Goal: Task Accomplishment & Management: Manage account settings

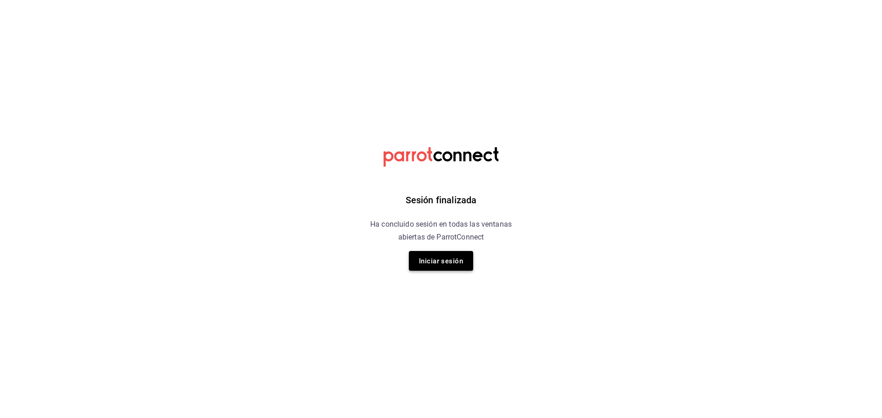
click at [443, 260] on font "Iniciar sesión" at bounding box center [441, 261] width 44 height 8
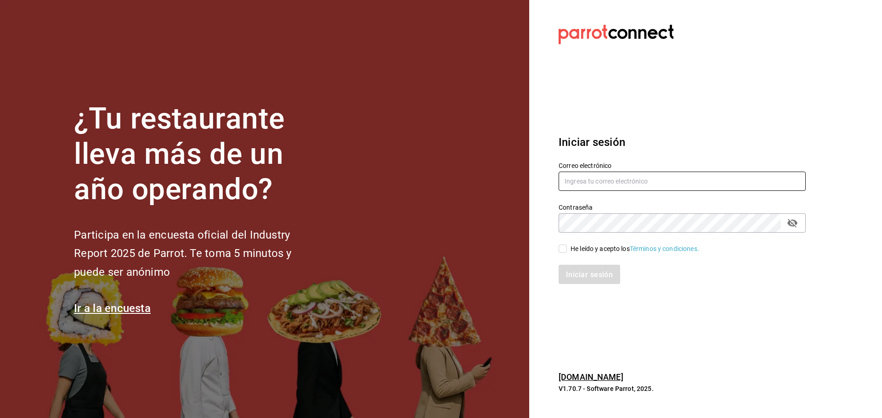
click at [577, 180] on input "text" at bounding box center [681, 181] width 247 height 19
type input "[EMAIL_ADDRESS][DOMAIN_NAME]"
click at [793, 220] on icon "campo de contraseña" at bounding box center [792, 223] width 10 height 9
click at [567, 248] on span "He leído y acepto los Términos y condiciones." at bounding box center [633, 249] width 132 height 10
click at [567, 248] on input "He leído y acepto los Términos y condiciones." at bounding box center [562, 249] width 8 height 8
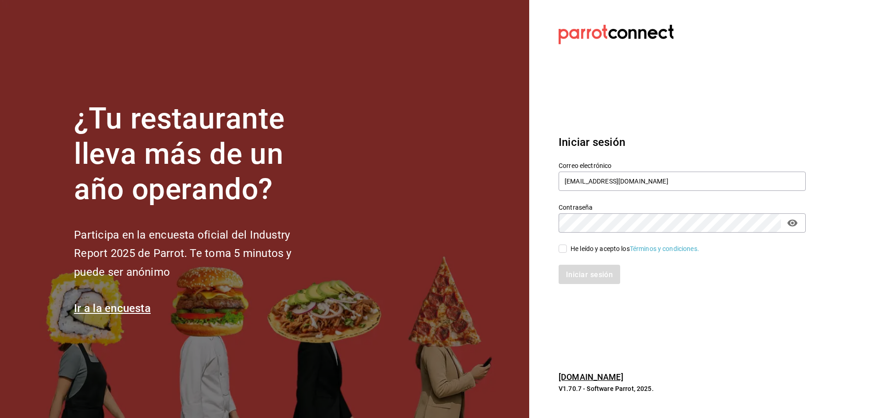
checkbox input "true"
click at [578, 271] on font "Iniciar sesión" at bounding box center [589, 274] width 47 height 9
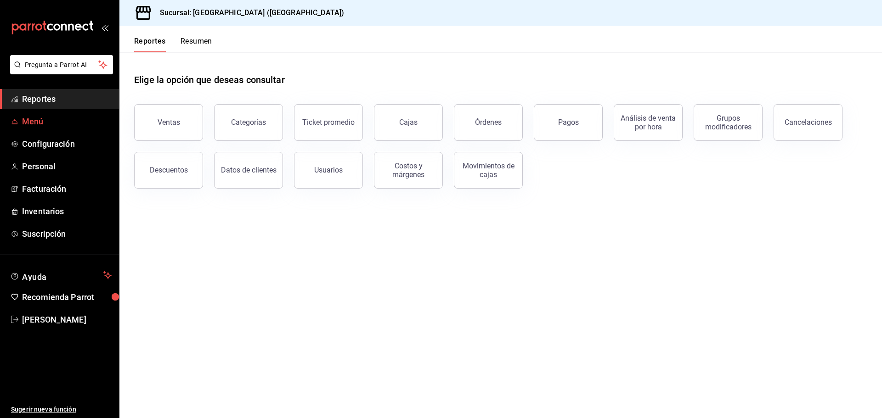
click at [56, 120] on span "Menú" at bounding box center [67, 121] width 90 height 12
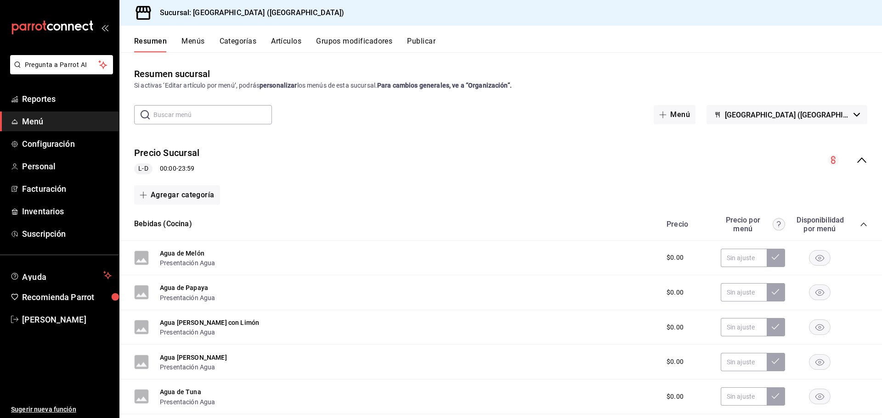
click at [290, 40] on button "Artículos" at bounding box center [286, 45] width 30 height 16
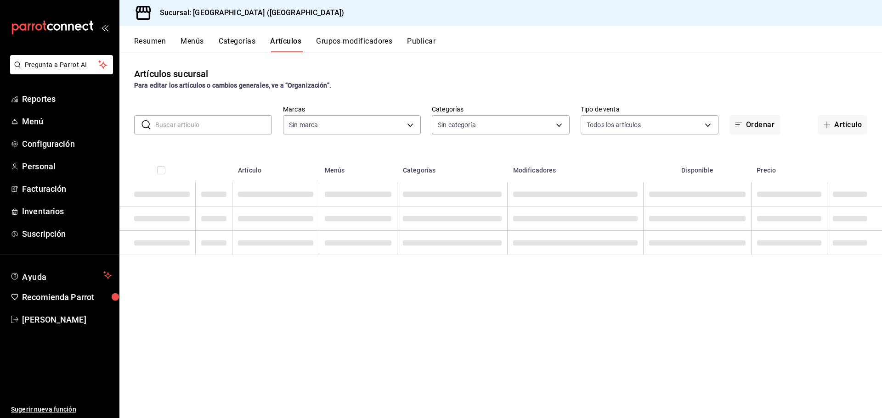
type input "c5b0ed81-af66-4c2d-afb4-f59aa1ecca2b"
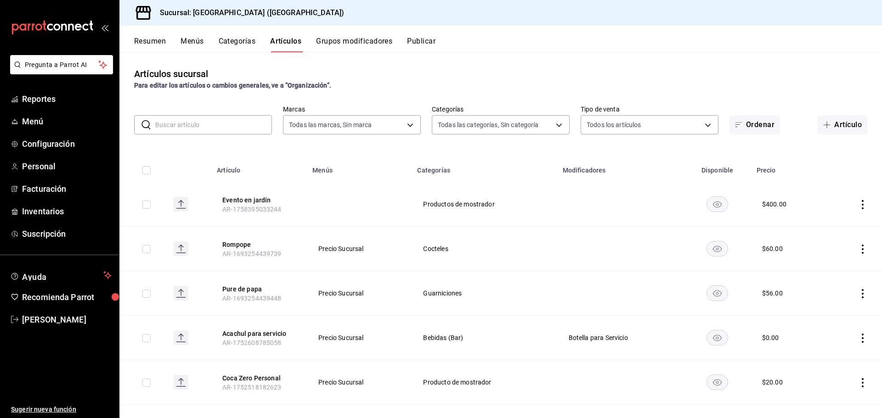
type input "8c3fc7fb-afc8-4fcf-a35f-97b25a26b173,d858cdb4-7991-4d76-a946-9f508960b44e,730af…"
click at [234, 133] on input "text" at bounding box center [213, 125] width 117 height 18
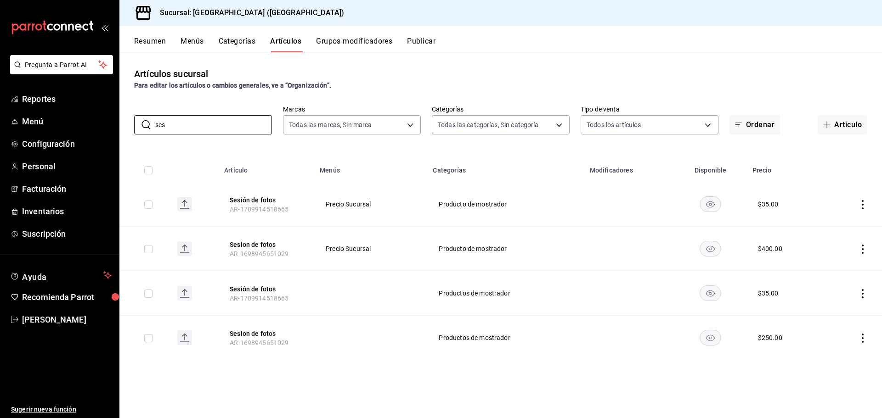
type input "ses"
click at [862, 250] on icon "actions" at bounding box center [862, 249] width 2 height 9
click at [832, 267] on span "Editar" at bounding box center [835, 270] width 24 height 10
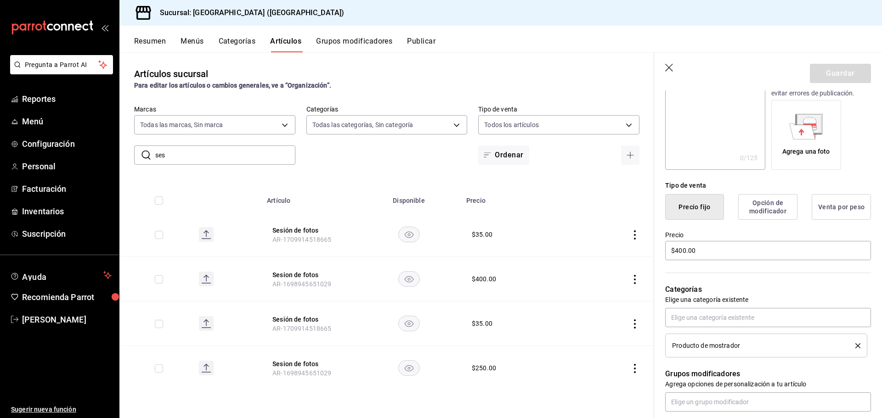
scroll to position [138, 0]
click at [686, 251] on input "$400.00" at bounding box center [768, 249] width 206 height 19
type input "$4.00"
type input "$250.00"
click at [832, 74] on button "Guardar" at bounding box center [840, 73] width 61 height 19
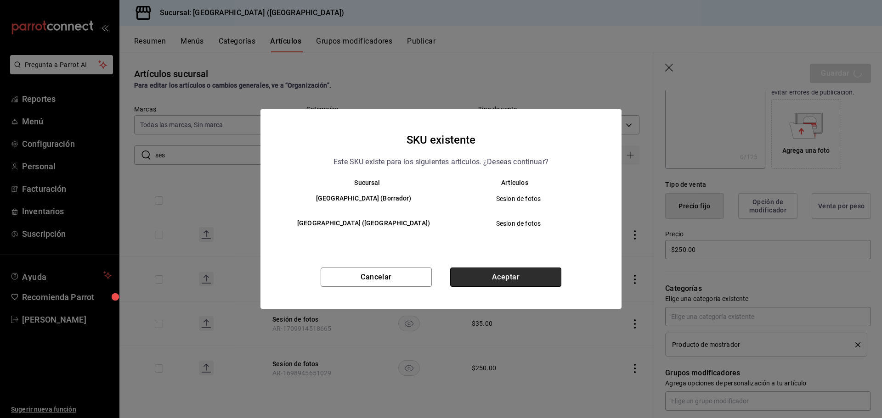
click at [523, 277] on button "Aceptar" at bounding box center [505, 277] width 111 height 19
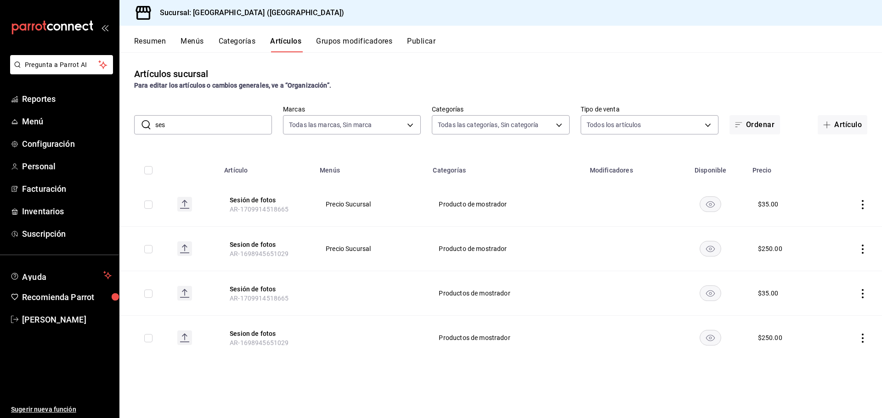
click at [865, 292] on icon "actions" at bounding box center [862, 293] width 9 height 9
click at [831, 349] on span "Eliminar" at bounding box center [834, 352] width 23 height 7
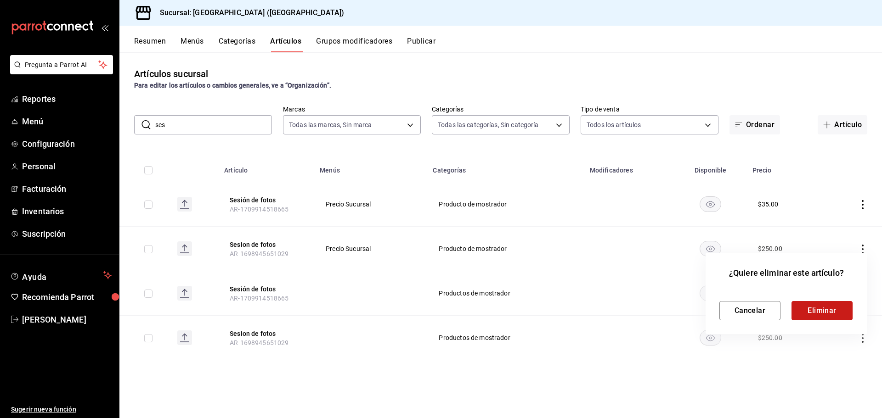
click at [825, 309] on button "Eliminar" at bounding box center [821, 310] width 61 height 19
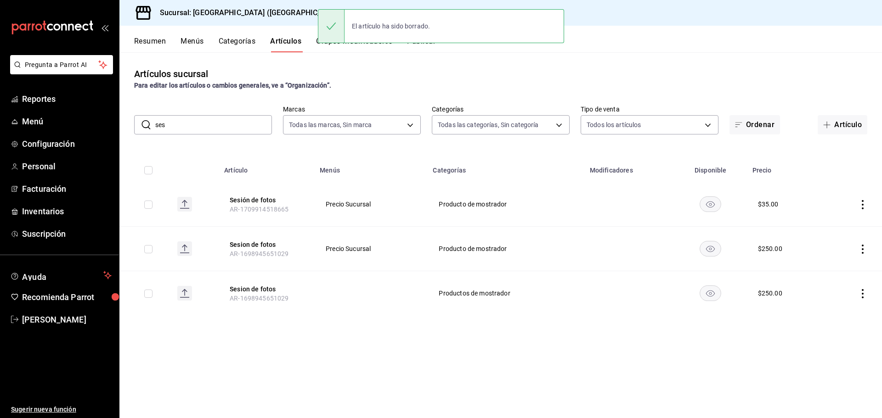
click at [862, 292] on icon "actions" at bounding box center [862, 293] width 9 height 9
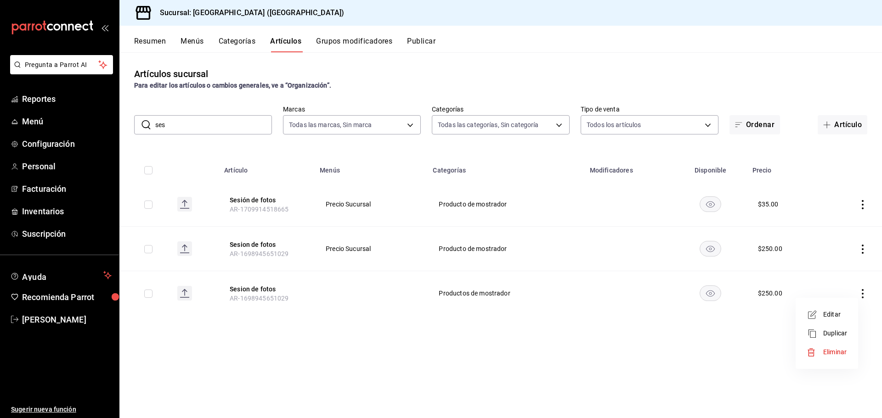
click at [827, 349] on span "Eliminar" at bounding box center [834, 352] width 23 height 7
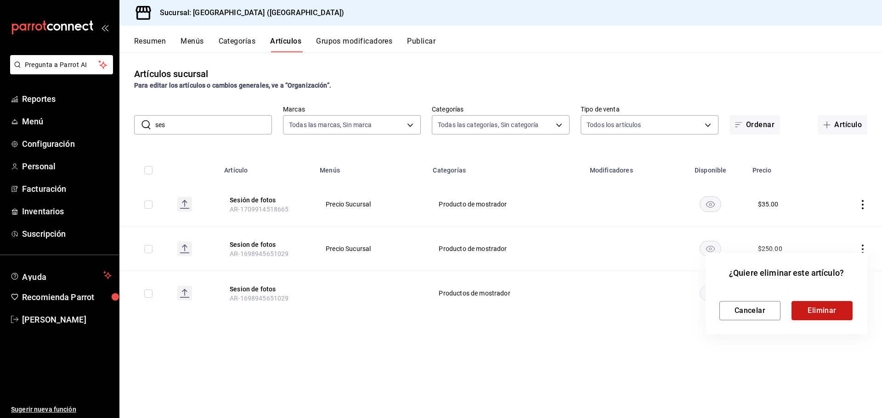
click at [814, 314] on button "Eliminar" at bounding box center [821, 310] width 61 height 19
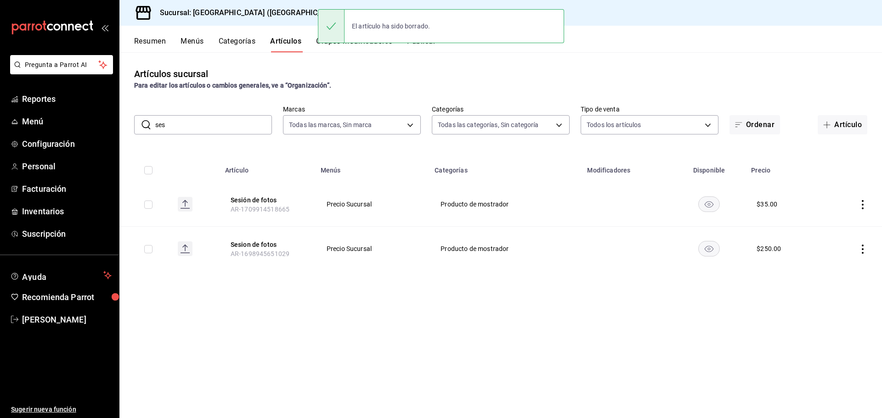
click at [528, 315] on div "Artículos sucursal Para editar los artículos o cambios generales, ve a “Organiz…" at bounding box center [500, 234] width 762 height 365
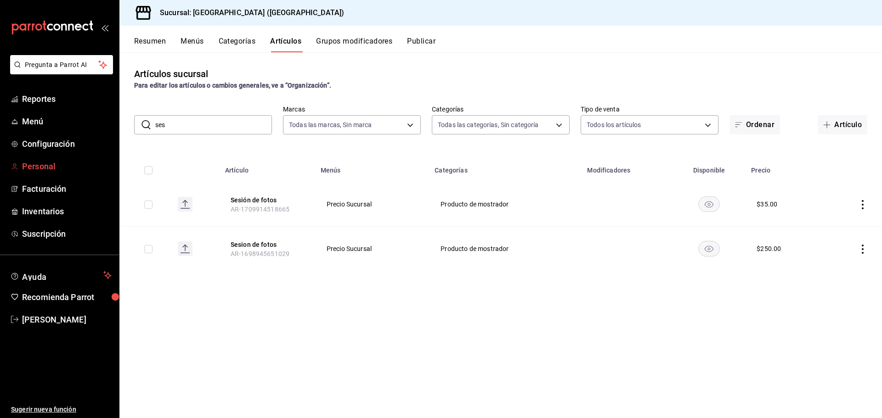
click at [51, 163] on span "Personal" at bounding box center [67, 166] width 90 height 12
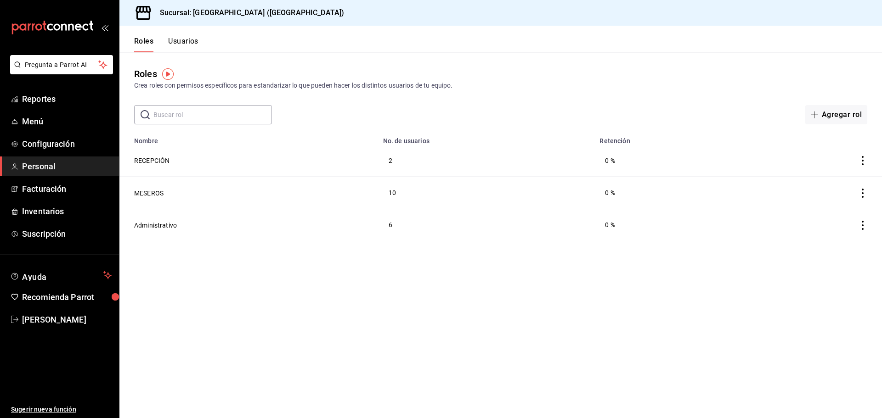
click at [543, 129] on main "Roles Crea roles con permisos específicos para estandarizar lo que pueden hacer…" at bounding box center [500, 235] width 762 height 366
click at [63, 123] on span "Menú" at bounding box center [67, 121] width 90 height 12
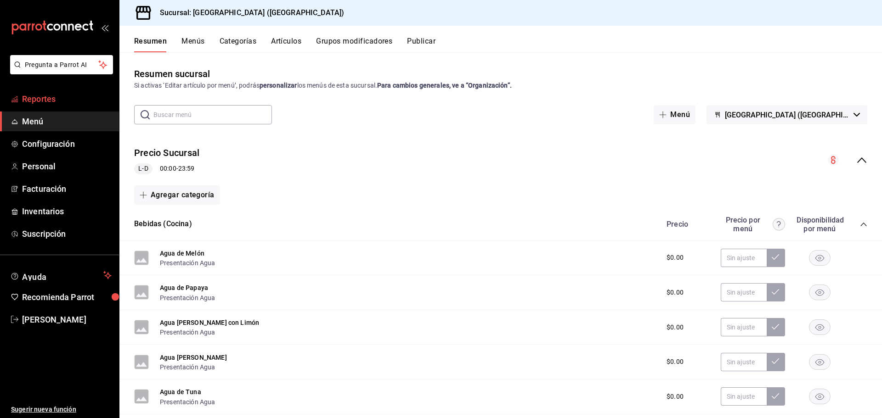
click at [47, 102] on span "Reportes" at bounding box center [67, 99] width 90 height 12
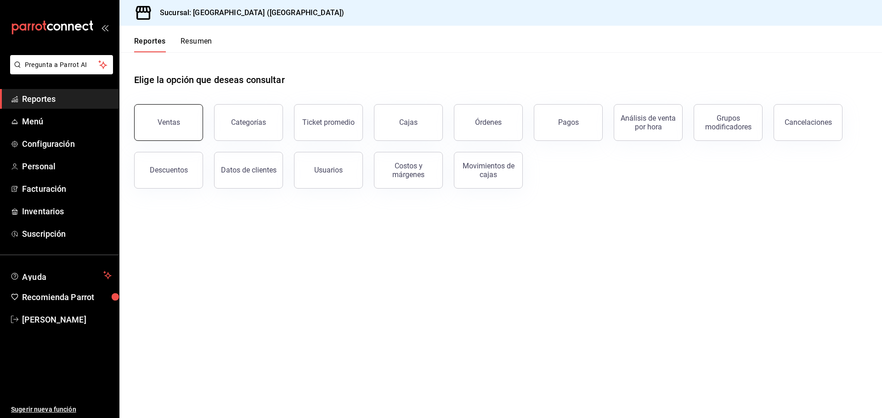
click at [186, 125] on button "Ventas" at bounding box center [168, 122] width 69 height 37
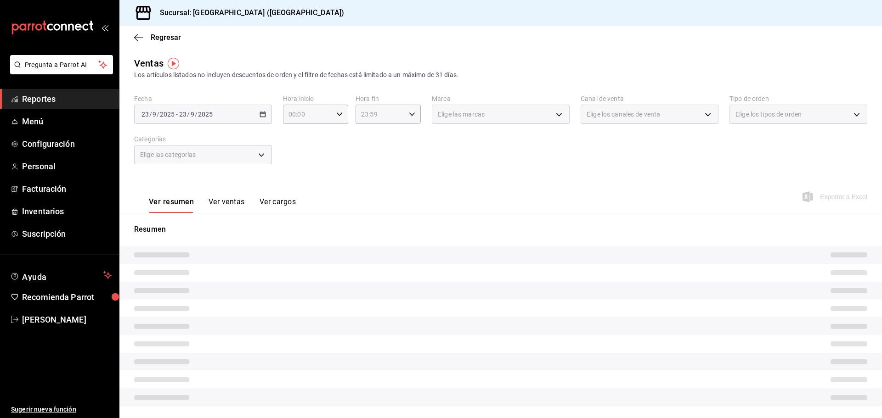
click at [264, 111] on div "[DATE] [DATE] - [DATE] [DATE]" at bounding box center [203, 114] width 138 height 19
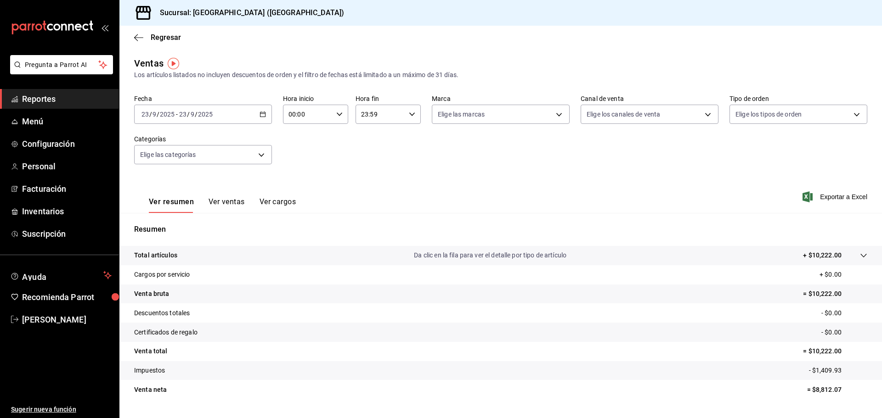
click at [261, 113] on icon "button" at bounding box center [262, 114] width 6 height 6
click at [152, 145] on span "Hoy" at bounding box center [177, 142] width 71 height 10
click at [241, 208] on button "Ver ventas" at bounding box center [226, 205] width 36 height 16
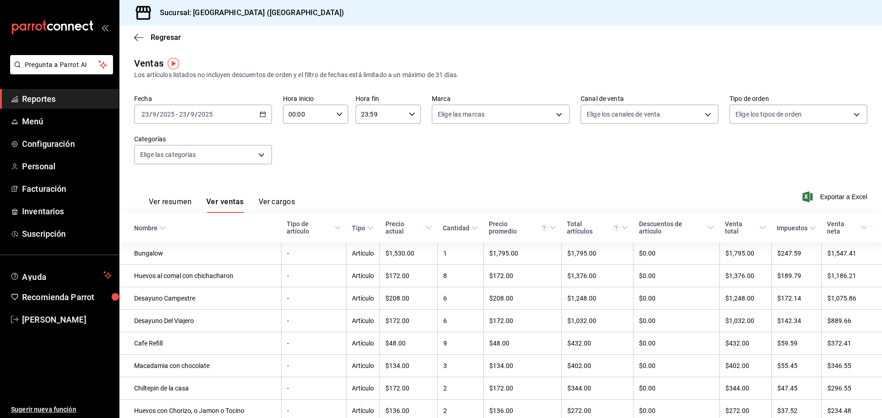
click at [183, 202] on button "Ver resumen" at bounding box center [170, 205] width 43 height 16
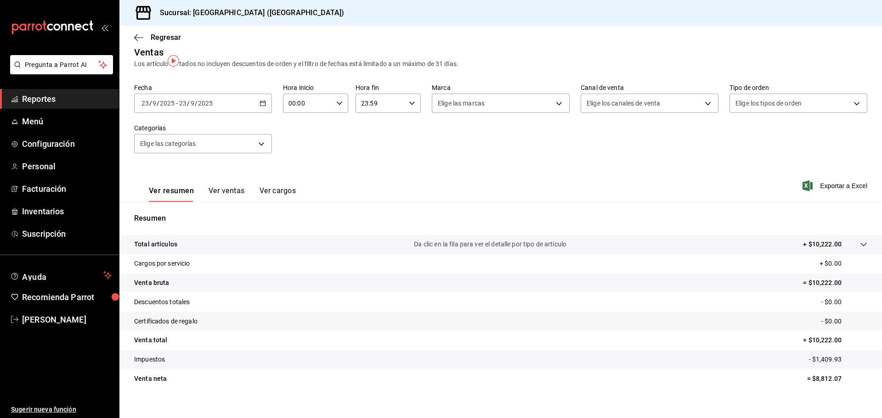
scroll to position [22, 0]
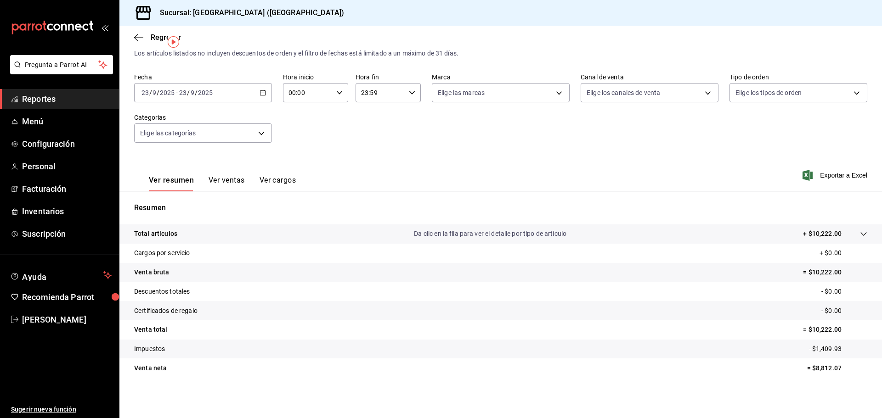
click at [67, 99] on span "Reportes" at bounding box center [67, 99] width 90 height 12
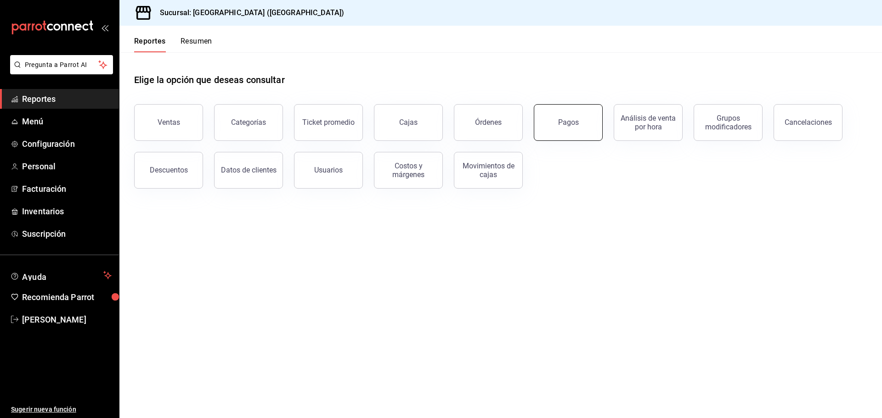
click at [571, 120] on div "Pagos" at bounding box center [568, 122] width 21 height 9
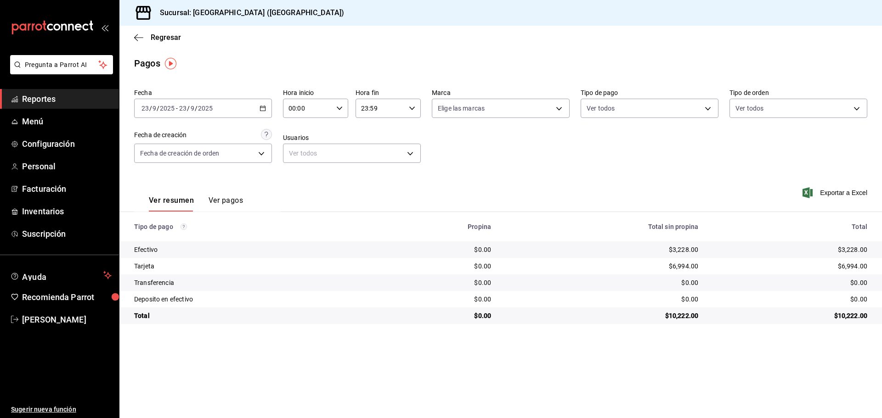
click at [228, 198] on button "Ver pagos" at bounding box center [225, 204] width 34 height 16
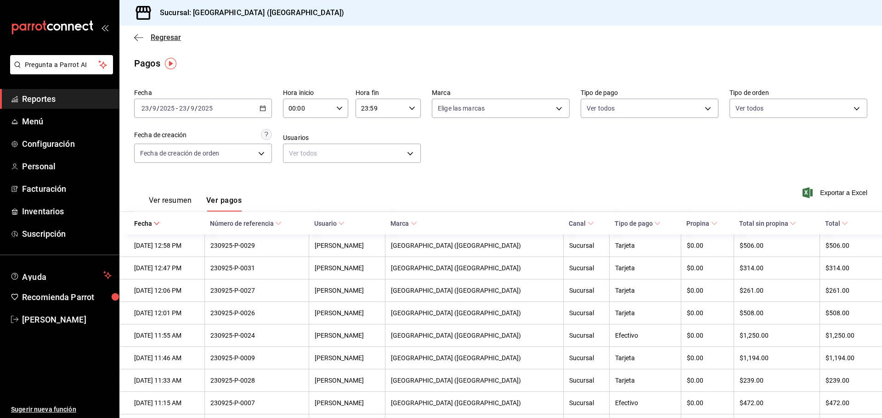
click at [141, 35] on icon "button" at bounding box center [138, 38] width 9 height 8
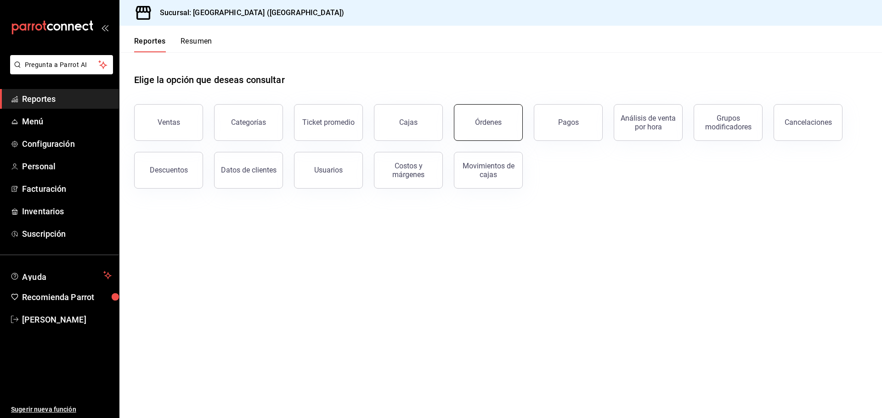
click at [500, 123] on div "Órdenes" at bounding box center [488, 122] width 27 height 9
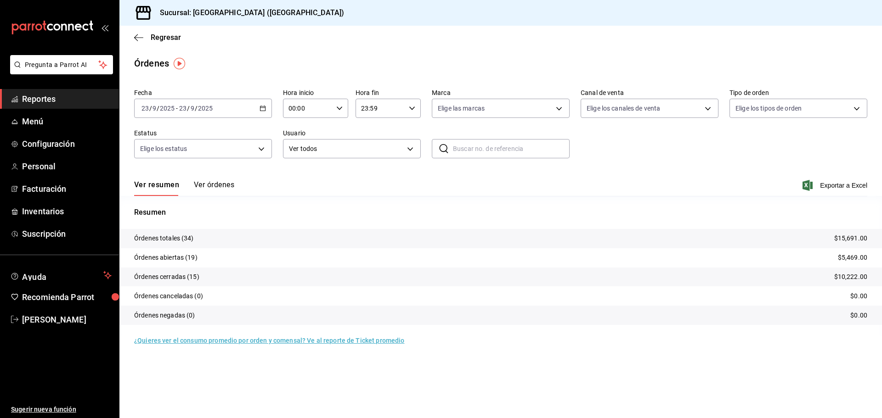
click at [226, 180] on div "Ver resumen Ver órdenes Exportar a Excel" at bounding box center [500, 182] width 733 height 27
click at [223, 183] on button "Ver órdenes" at bounding box center [214, 188] width 40 height 16
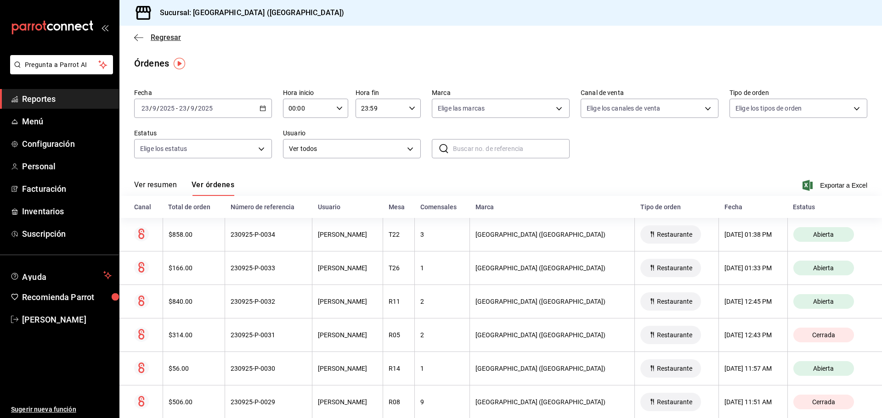
click at [142, 39] on icon "button" at bounding box center [138, 38] width 9 height 8
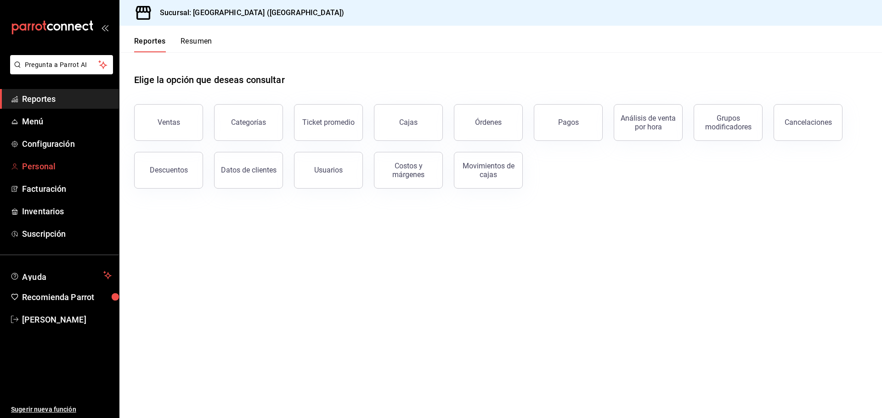
click at [53, 166] on span "Personal" at bounding box center [67, 166] width 90 height 12
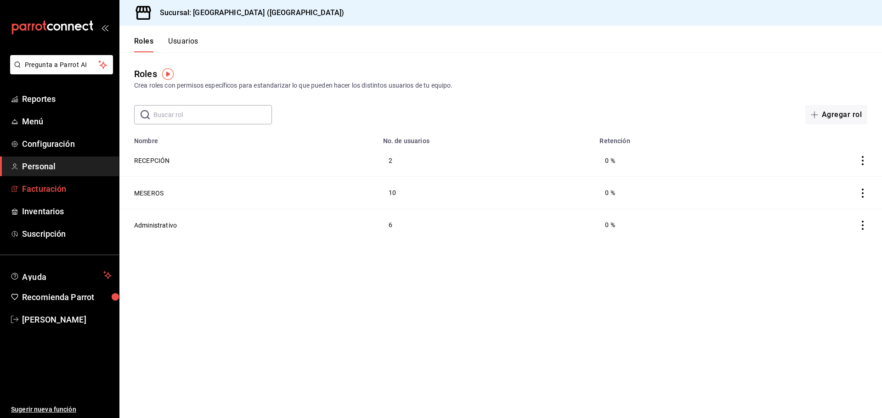
click at [53, 187] on span "Facturación" at bounding box center [67, 189] width 90 height 12
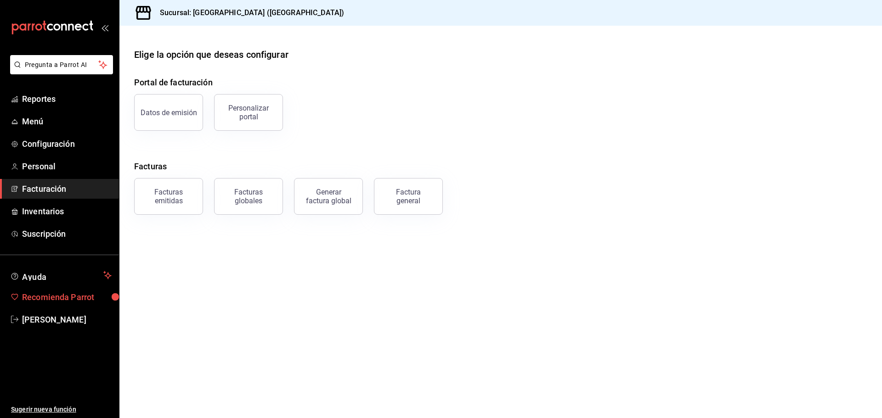
click at [54, 291] on span "Recomienda Parrot" at bounding box center [67, 297] width 90 height 12
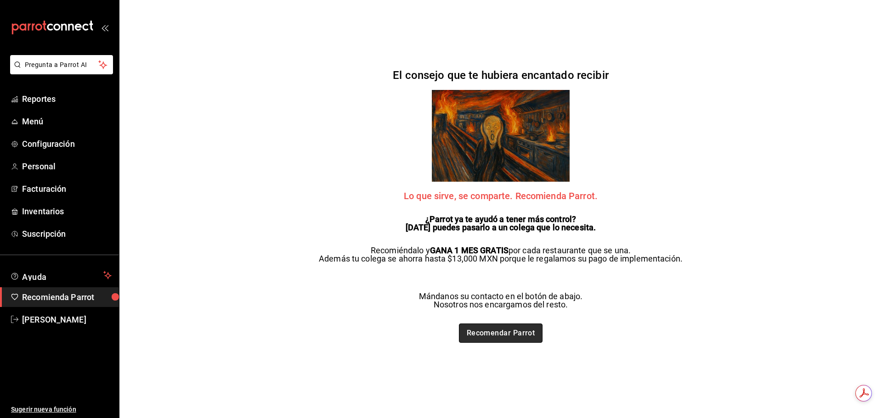
click at [520, 331] on link "Recomendar Parrot" at bounding box center [501, 333] width 84 height 19
click at [50, 97] on span "Reportes" at bounding box center [67, 99] width 90 height 12
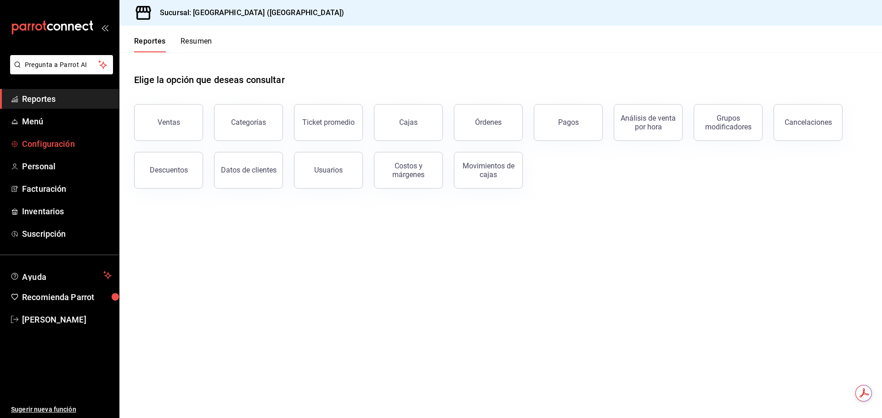
click at [65, 143] on span "Configuración" at bounding box center [67, 144] width 90 height 12
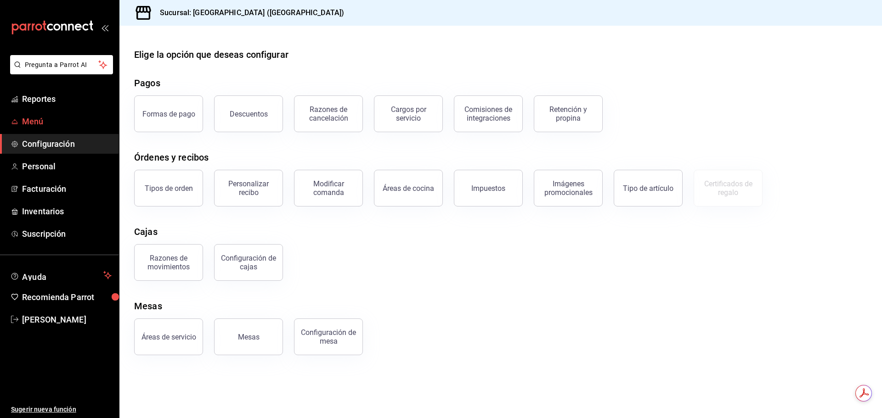
click at [45, 121] on span "Menú" at bounding box center [67, 121] width 90 height 12
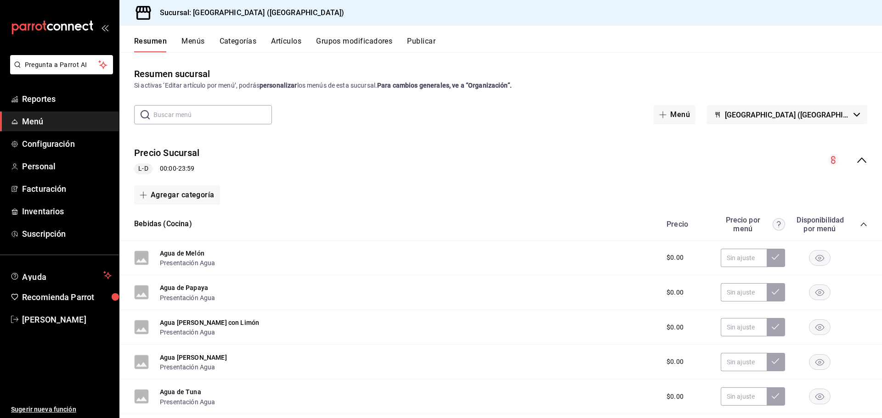
click at [297, 36] on div "Resumen Menús Categorías Artículos Grupos modificadores Publicar" at bounding box center [500, 39] width 762 height 27
click at [297, 39] on button "Artículos" at bounding box center [286, 45] width 30 height 16
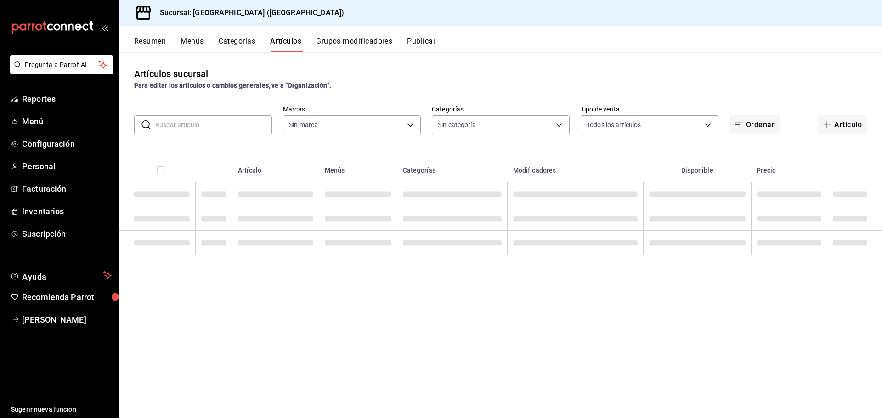
type input "c5b0ed81-af66-4c2d-afb4-f59aa1ecca2b"
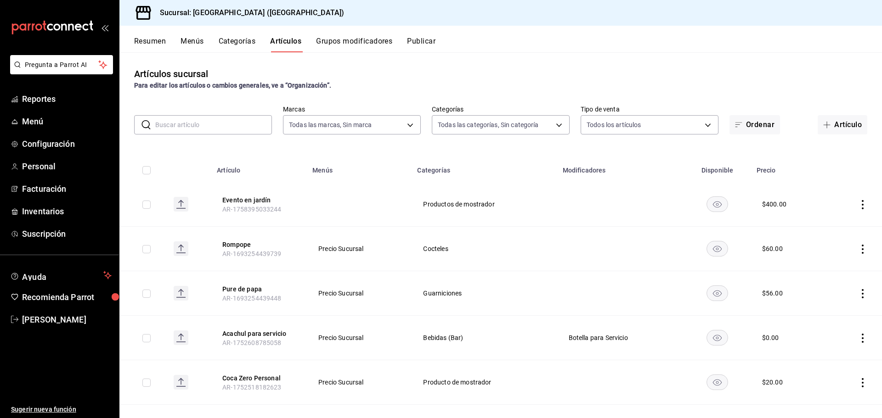
type input "8c3fc7fb-afc8-4fcf-a35f-97b25a26b173,d858cdb4-7991-4d76-a946-9f508960b44e,730af…"
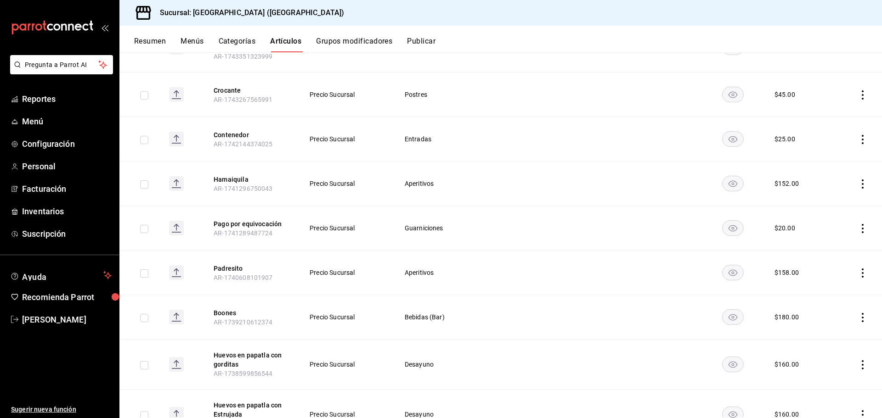
scroll to position [1995, 0]
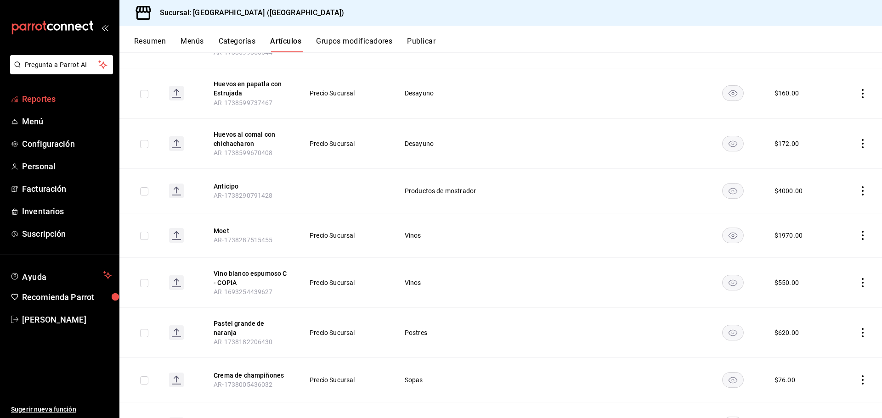
click at [57, 101] on span "Reportes" at bounding box center [67, 99] width 90 height 12
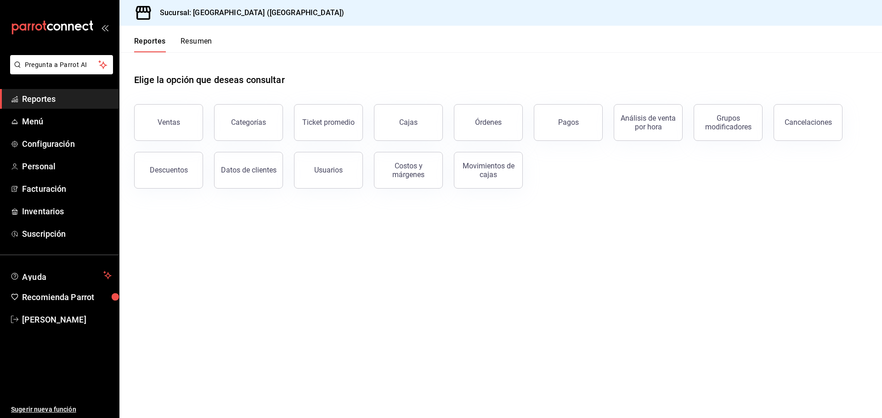
click at [34, 98] on span "Reportes" at bounding box center [67, 99] width 90 height 12
click at [184, 125] on button "Ventas" at bounding box center [168, 122] width 69 height 37
